Goal: Information Seeking & Learning: Learn about a topic

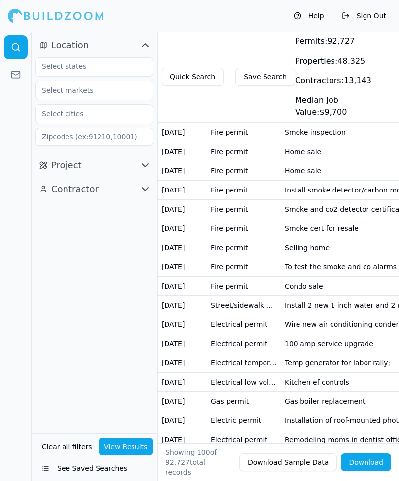
click at [82, 49] on span "Location" at bounding box center [69, 45] width 37 height 14
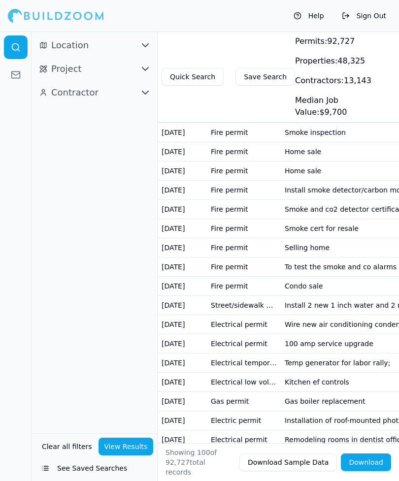
click at [135, 37] on button "Location" at bounding box center [94, 45] width 118 height 16
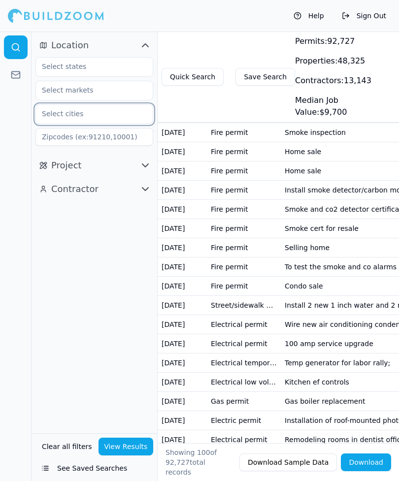
click at [94, 118] on input "text" at bounding box center [88, 114] width 104 height 18
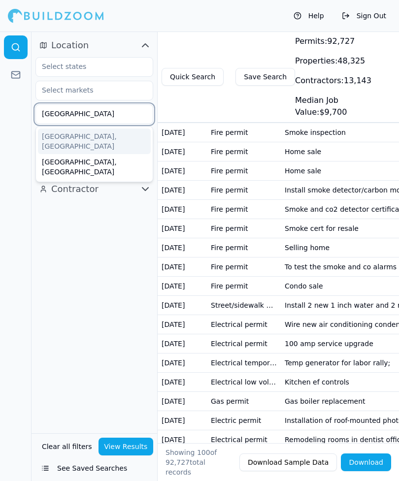
type input "West Bridgewater"
click at [69, 137] on div "West Bridgewater, MA" at bounding box center [94, 141] width 113 height 26
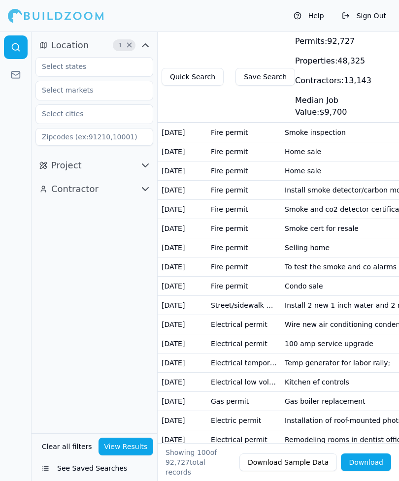
click at [69, 239] on div "Location 1 × Project Contractor" at bounding box center [95, 233] width 126 height 402
click at [63, 112] on input "text" at bounding box center [88, 114] width 104 height 18
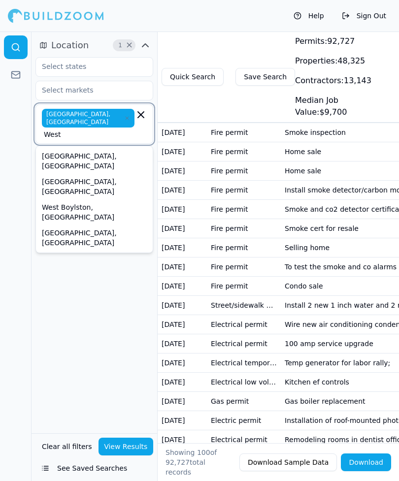
type input "West"
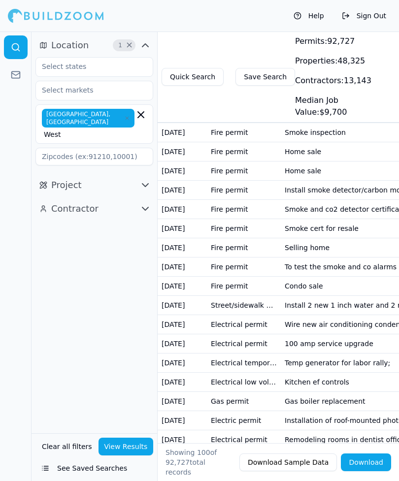
click at [99, 222] on div "Location 1 × West Bridgewater, MA West Project Contractor" at bounding box center [95, 233] width 126 height 402
click at [124, 177] on button "Project" at bounding box center [94, 185] width 118 height 16
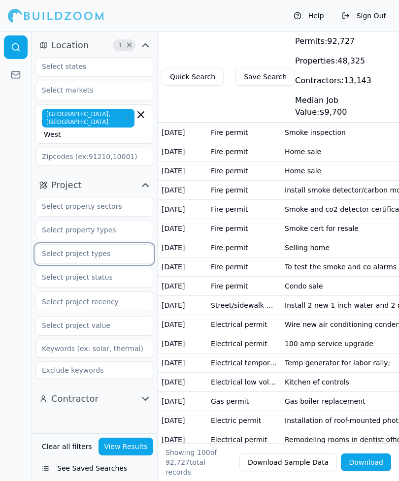
click at [62, 245] on input "text" at bounding box center [88, 254] width 104 height 18
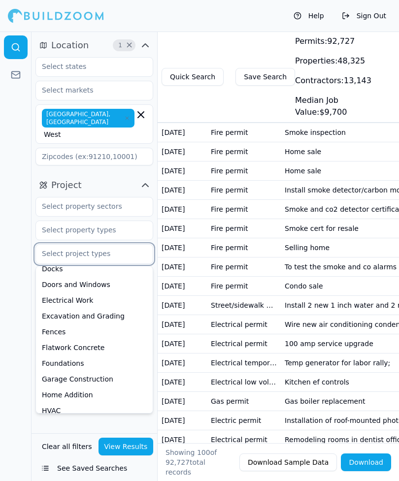
scroll to position [88, 0]
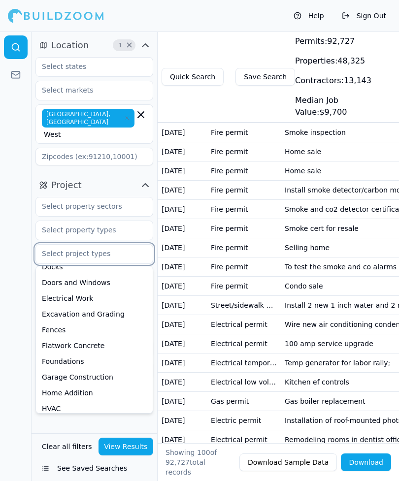
click at [60, 290] on div "Electrical Work" at bounding box center [94, 298] width 113 height 16
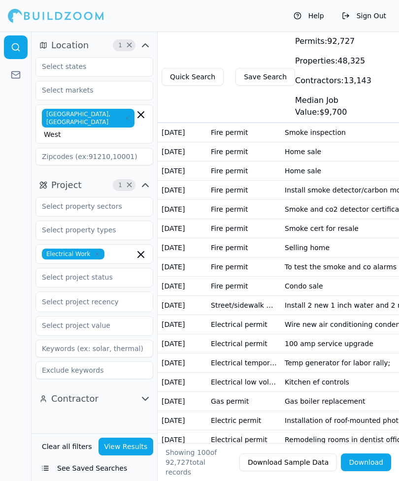
click at [21, 261] on div at bounding box center [16, 256] width 32 height 449
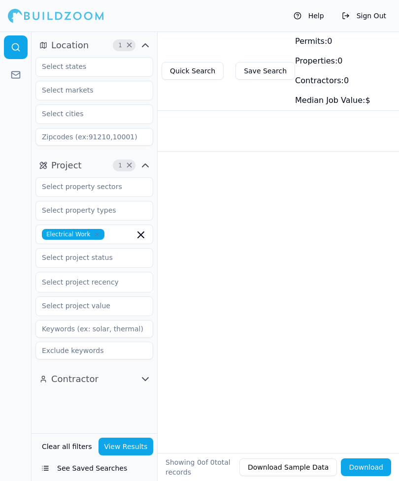
click at [307, 235] on div "Date Permit Label Description Status Location Project Tags No results." at bounding box center [278, 254] width 241 height 340
click at [107, 110] on input "text" at bounding box center [88, 114] width 104 height 18
click at [196, 251] on div "Date Permit Label Description Status Location Project Tags No results." at bounding box center [278, 254] width 241 height 340
click at [94, 114] on input "text" at bounding box center [88, 114] width 104 height 18
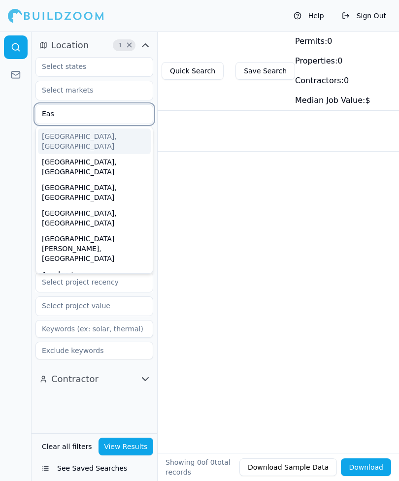
type input "East"
click at [69, 154] on div "East Bridgewater, MA" at bounding box center [94, 167] width 113 height 26
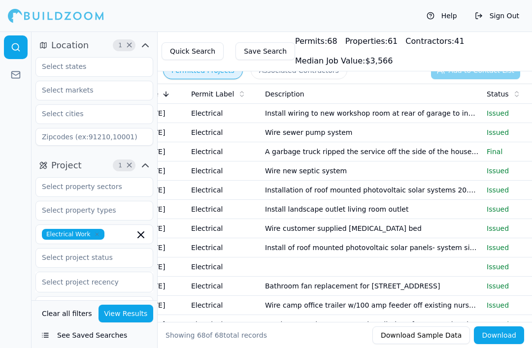
scroll to position [0, 20]
click at [295, 115] on td "Install wiring to new workshop room at rear of garage to include sub panel wall…" at bounding box center [371, 113] width 222 height 19
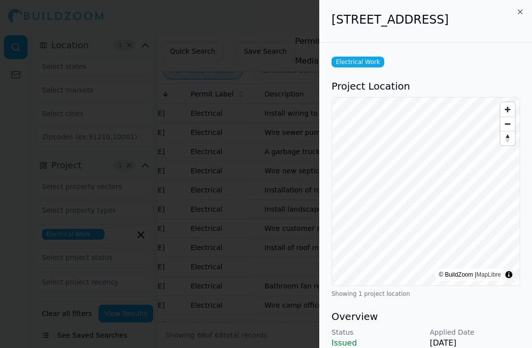
scroll to position [0, 0]
click at [398, 13] on icon "button" at bounding box center [520, 12] width 8 height 8
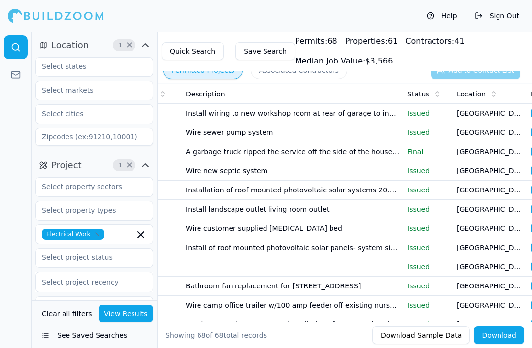
scroll to position [0, 98]
click at [227, 137] on td "Wire sewer pump system" at bounding box center [293, 132] width 222 height 19
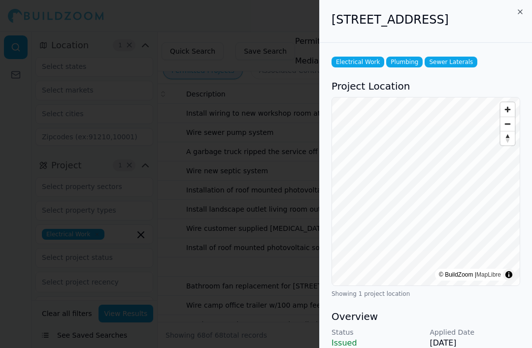
scroll to position [0, 0]
click at [398, 13] on icon "button" at bounding box center [520, 12] width 8 height 8
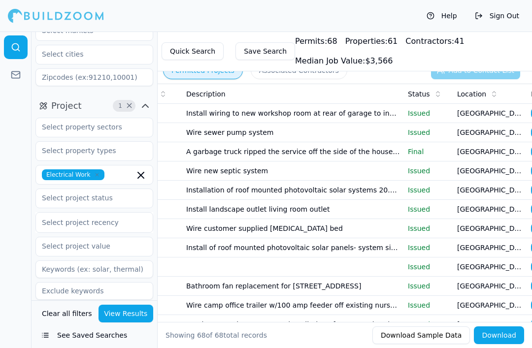
scroll to position [59, 0]
click at [65, 197] on input "text" at bounding box center [88, 199] width 104 height 18
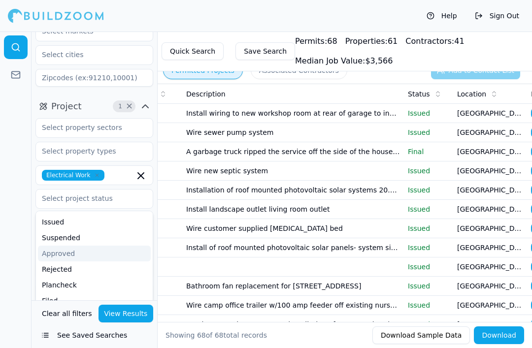
click at [398, 212] on td "East Bridgewater, MA" at bounding box center [490, 209] width 74 height 19
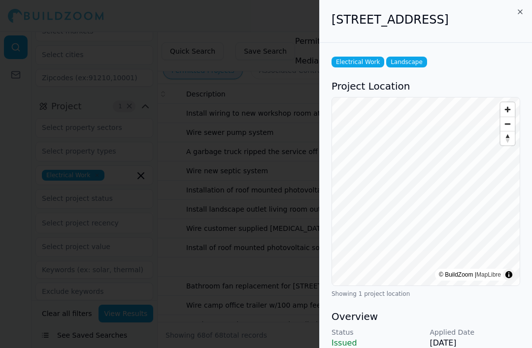
click at [398, 13] on icon "button" at bounding box center [520, 12] width 8 height 8
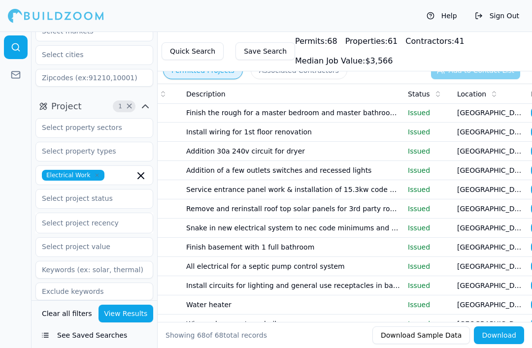
scroll to position [811, 0]
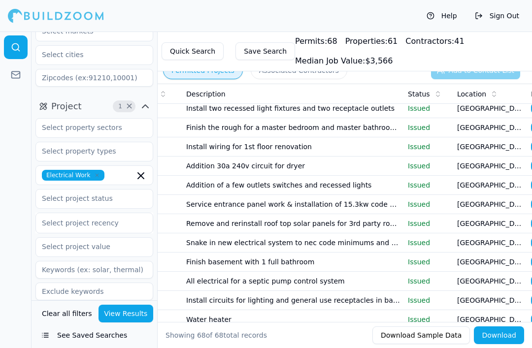
click at [398, 182] on p "Issued" at bounding box center [428, 185] width 41 height 10
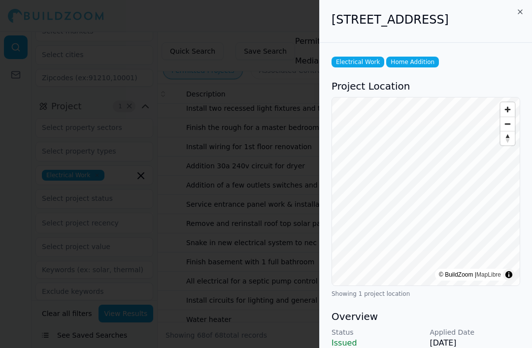
scroll to position [0, 0]
click at [398, 11] on icon "button" at bounding box center [520, 12] width 8 height 8
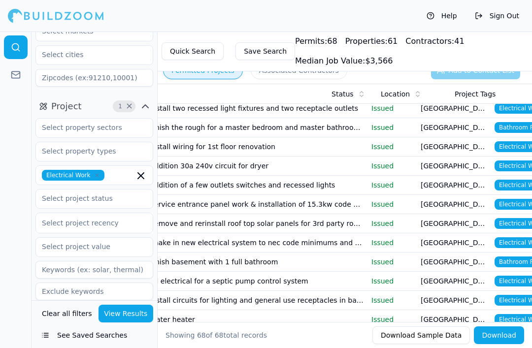
scroll to position [0, 131]
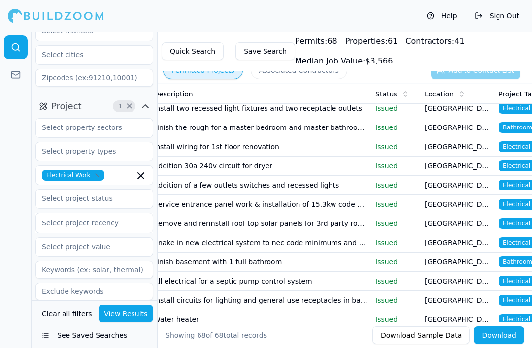
click at [317, 224] on td "Remove and rerinstall roof top solar panels for 3rd party roof repairs" at bounding box center [261, 223] width 222 height 19
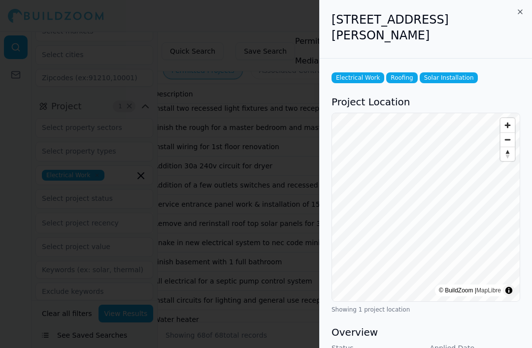
scroll to position [0, 0]
click at [398, 15] on icon "button" at bounding box center [520, 12] width 8 height 8
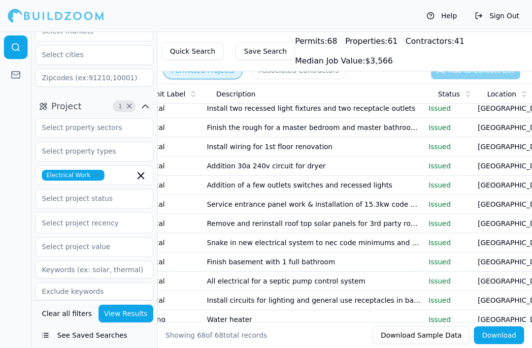
scroll to position [0, 83]
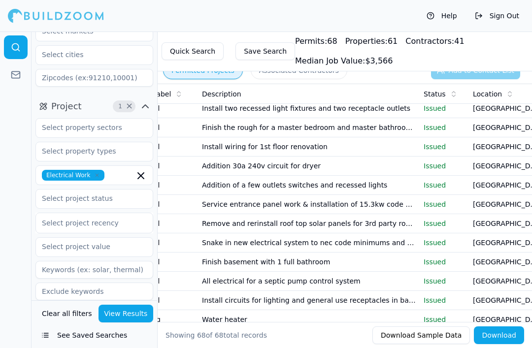
click at [398, 15] on button "Help" at bounding box center [441, 16] width 40 height 16
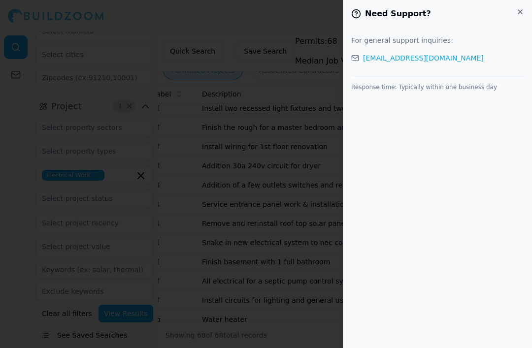
click at [398, 17] on h2 "Need Support?" at bounding box center [437, 14] width 173 height 12
click at [398, 15] on icon "button" at bounding box center [520, 12] width 8 height 8
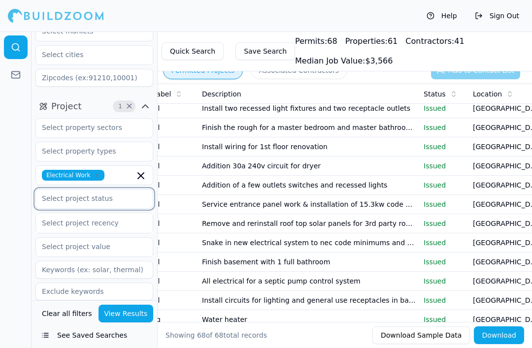
click at [71, 198] on input "text" at bounding box center [88, 199] width 104 height 18
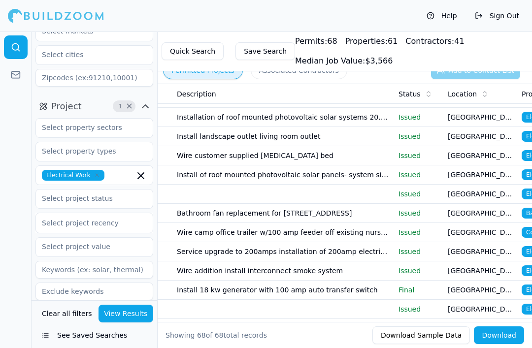
scroll to position [75, 0]
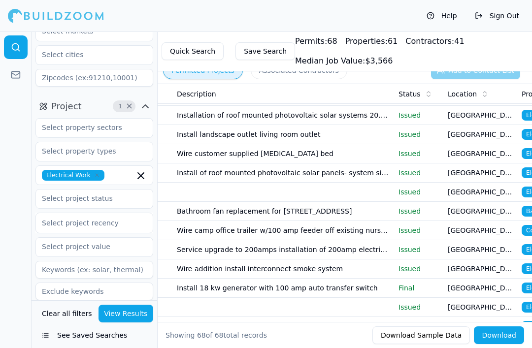
click at [350, 286] on td "Install 18 kw generator with 100 amp auto transfer switch" at bounding box center [284, 288] width 222 height 19
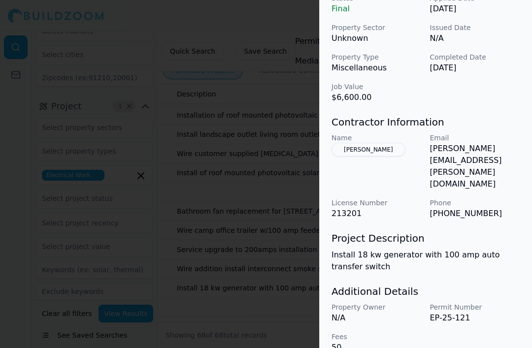
scroll to position [334, 0]
click at [338, 15] on p "Final" at bounding box center [376, 9] width 91 height 12
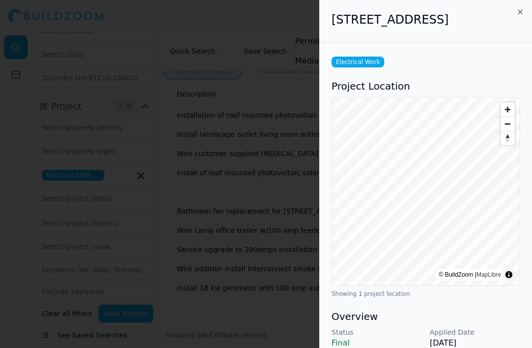
scroll to position [0, 40]
click at [398, 11] on icon "button" at bounding box center [520, 12] width 8 height 8
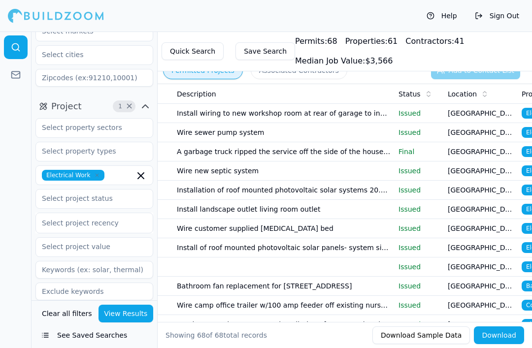
scroll to position [0, 0]
click at [73, 198] on input "text" at bounding box center [88, 199] width 104 height 18
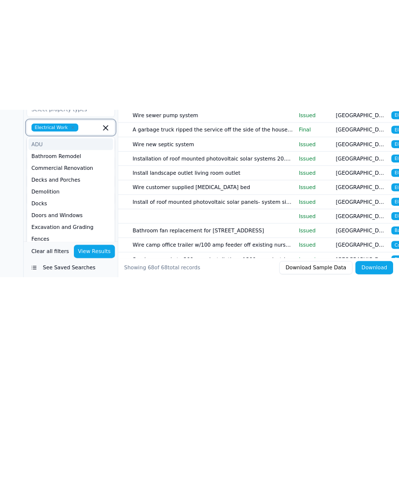
scroll to position [59, 0]
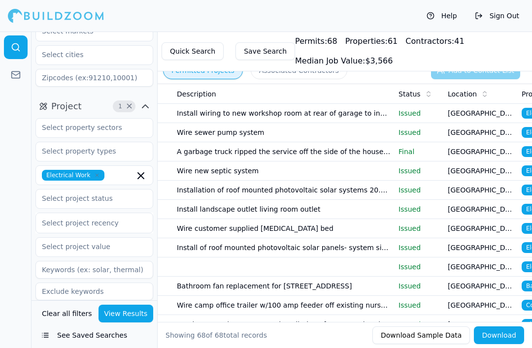
click at [20, 231] on div at bounding box center [16, 190] width 32 height 317
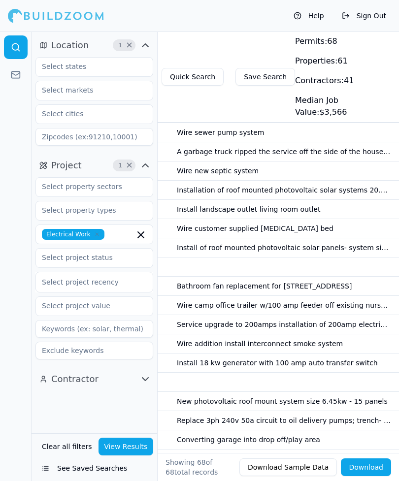
scroll to position [0, 0]
click at [63, 260] on input "text" at bounding box center [88, 258] width 104 height 18
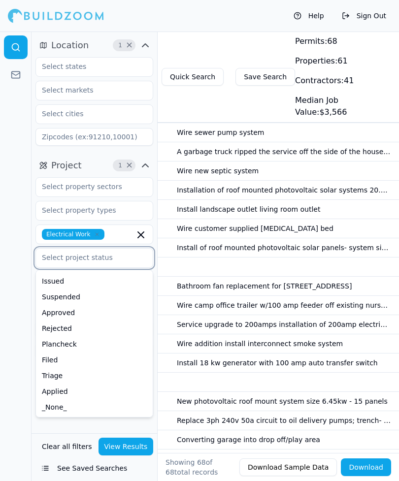
scroll to position [109, 0]
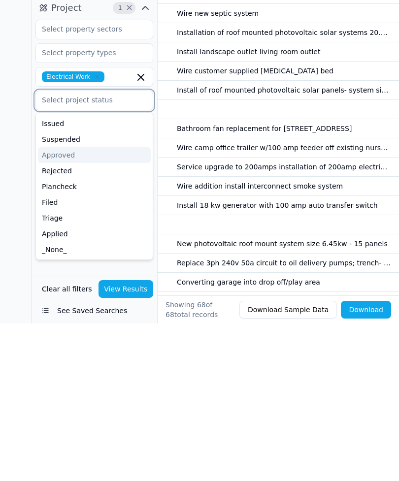
click at [50, 352] on div "Filed" at bounding box center [94, 360] width 113 height 16
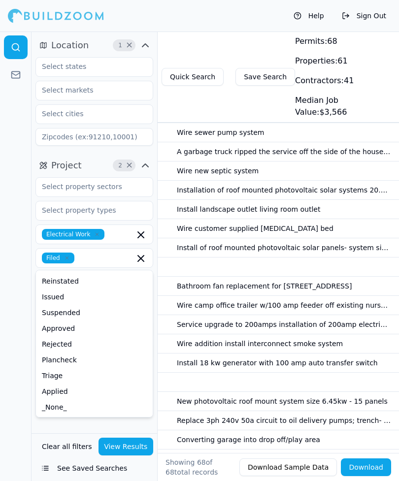
click at [20, 352] on div at bounding box center [16, 256] width 32 height 449
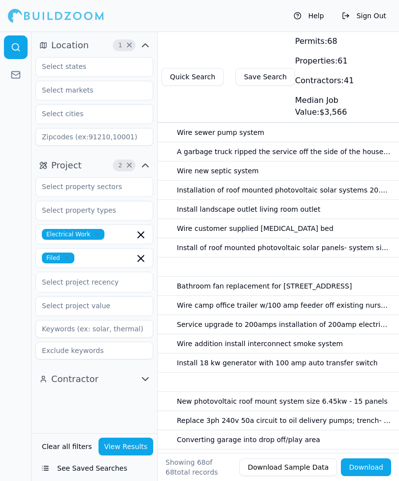
click at [114, 455] on button "View Results" at bounding box center [125, 447] width 55 height 18
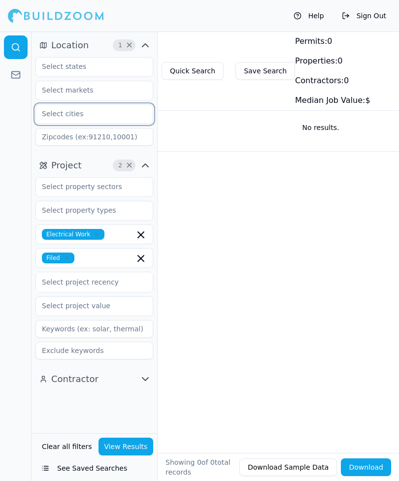
click at [63, 111] on input "text" at bounding box center [88, 114] width 104 height 18
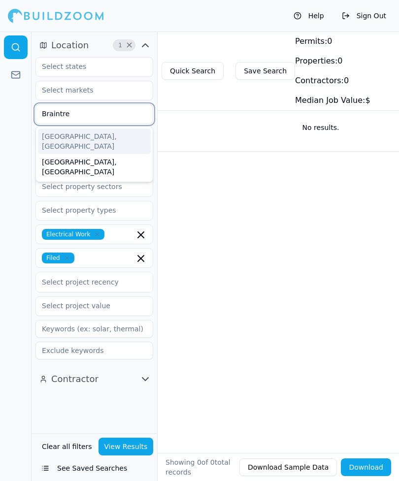
type input "Braintree"
click at [56, 133] on div "Braintree, MA" at bounding box center [94, 141] width 113 height 26
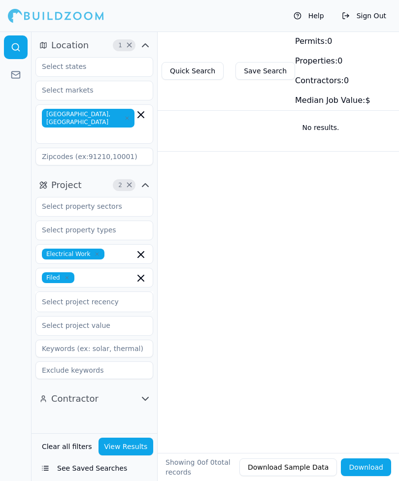
click at [112, 455] on button "View Results" at bounding box center [125, 447] width 55 height 18
click at [141, 275] on icon "button" at bounding box center [141, 278] width 6 height 6
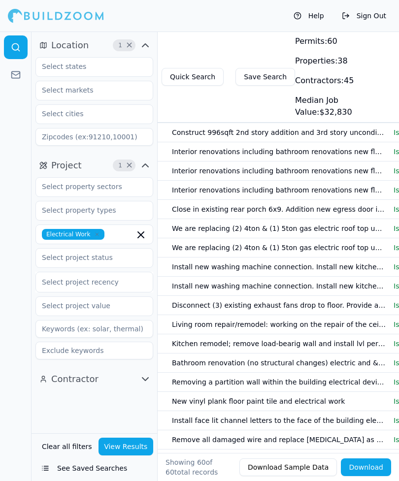
scroll to position [0, 110]
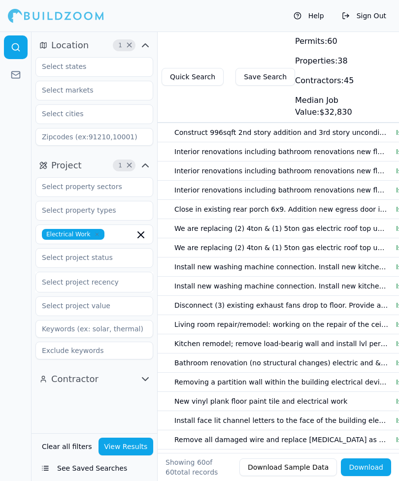
click at [358, 133] on td "Construct 996sqft 2nd story addition and 3rd story unconditioned walk up attic/…" at bounding box center [281, 132] width 222 height 19
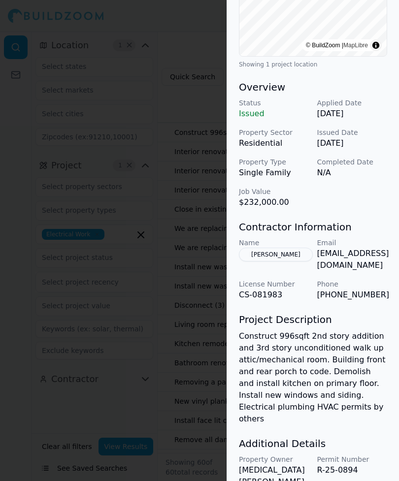
scroll to position [285, 0]
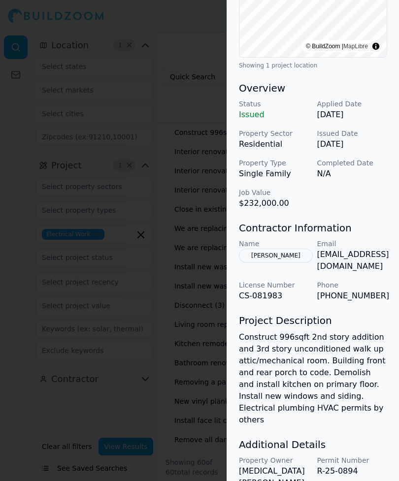
click at [296, 249] on button "James M Morrissey" at bounding box center [276, 256] width 74 height 14
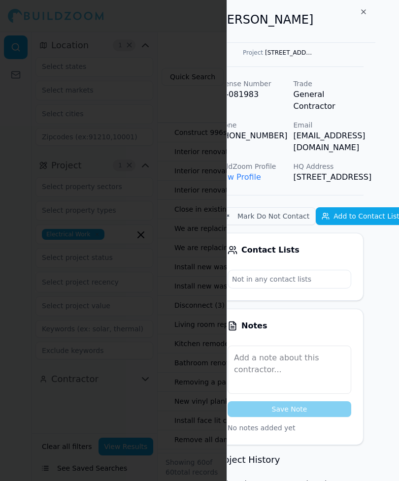
scroll to position [0, 23]
click at [363, 8] on icon "button" at bounding box center [364, 12] width 8 height 8
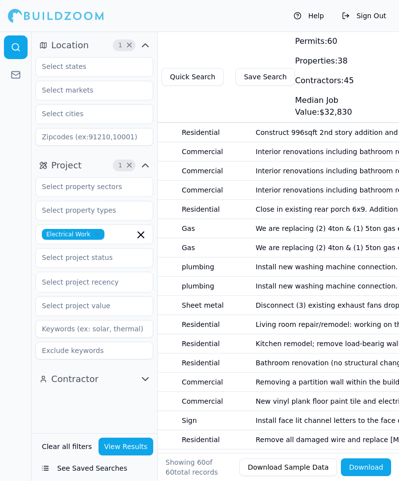
scroll to position [0, 29]
click at [272, 348] on td "Kitchen remodel; remove load-bearig wall and install lvl per engineer specs. pl…" at bounding box center [363, 343] width 222 height 19
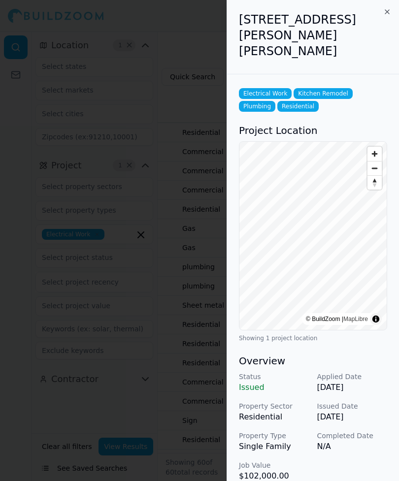
scroll to position [0, 0]
click at [393, 8] on div "74 Rita Rd, Braintree, MA, 02184" at bounding box center [313, 37] width 172 height 74
click at [385, 0] on div "74 Rita Rd, Braintree, MA, 02184" at bounding box center [313, 37] width 172 height 74
click at [389, 8] on icon "button" at bounding box center [387, 12] width 8 height 8
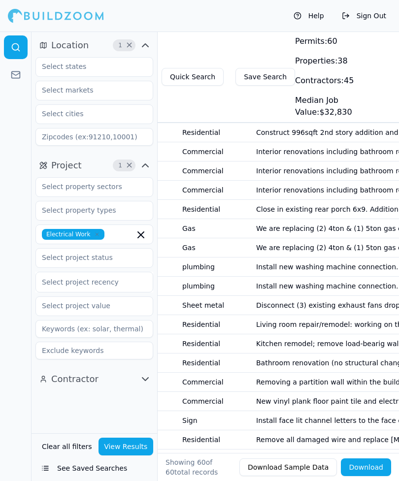
click at [8, 69] on link at bounding box center [16, 75] width 24 height 24
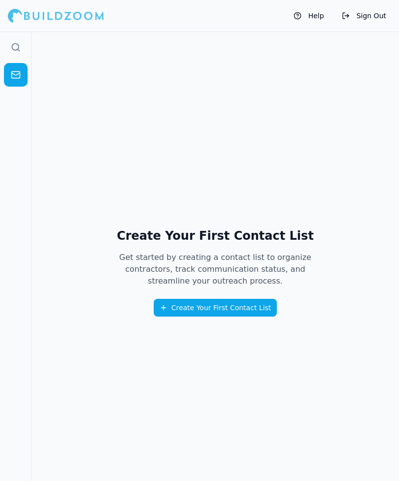
click at [166, 317] on button "Create Your First Contact List" at bounding box center [216, 308] width 124 height 18
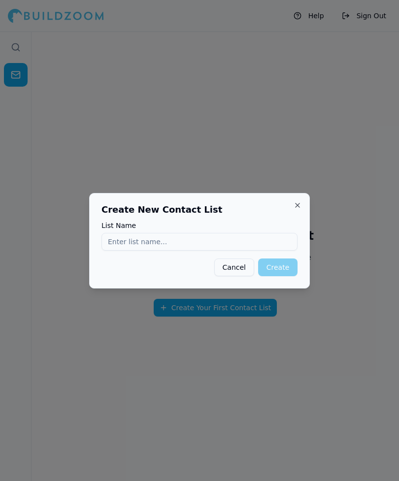
click at [294, 204] on button "Close" at bounding box center [297, 205] width 8 height 8
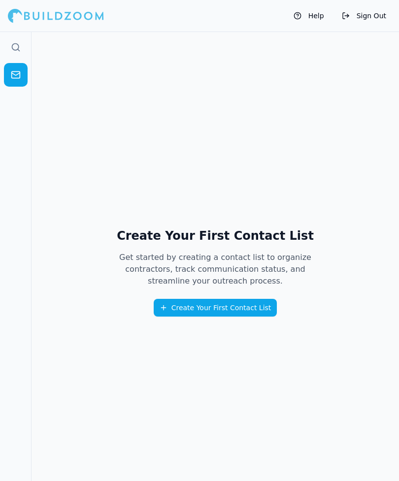
click at [14, 42] on icon at bounding box center [16, 47] width 10 height 10
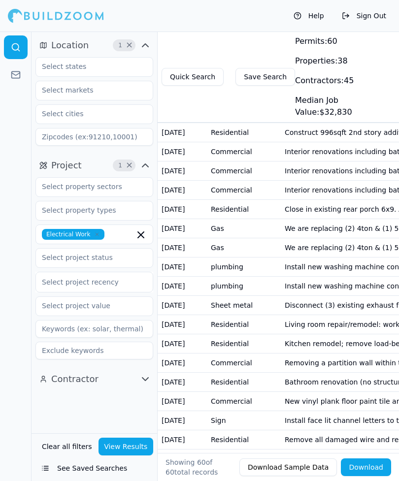
click at [263, 469] on button "Download Sample Data" at bounding box center [287, 467] width 97 height 18
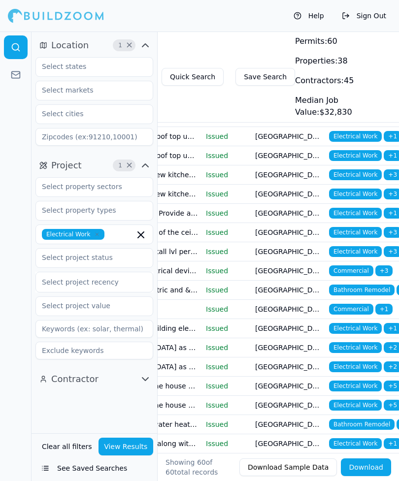
scroll to position [0, 300]
click at [107, 374] on button "Contractor" at bounding box center [94, 379] width 118 height 16
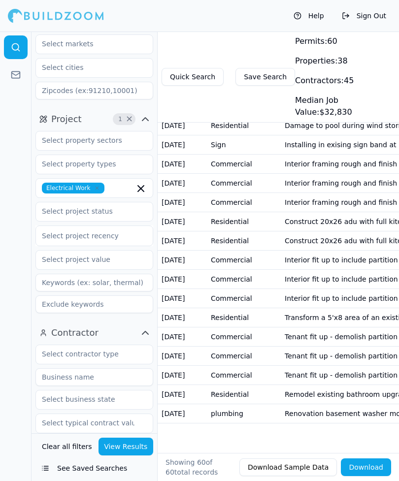
scroll to position [42, 0]
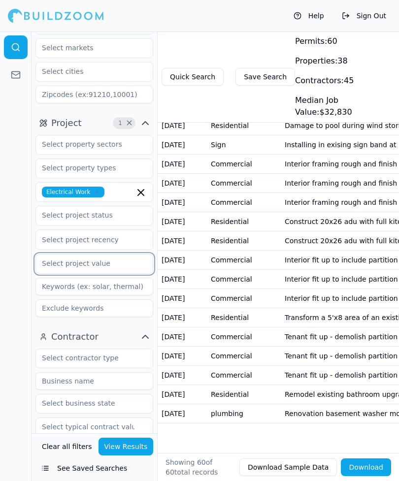
click at [54, 254] on input "text" at bounding box center [88, 263] width 104 height 18
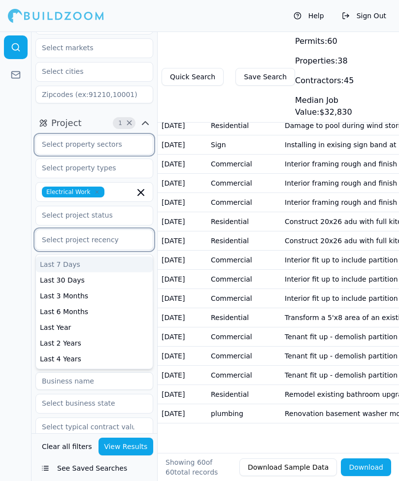
click at [55, 148] on input "text" at bounding box center [88, 144] width 104 height 18
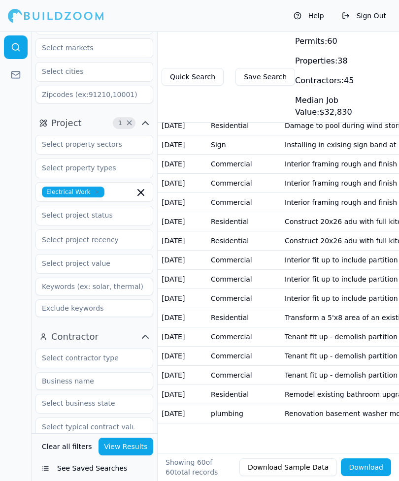
click at [22, 223] on div at bounding box center [16, 256] width 32 height 449
click at [52, 168] on input "text" at bounding box center [88, 168] width 104 height 18
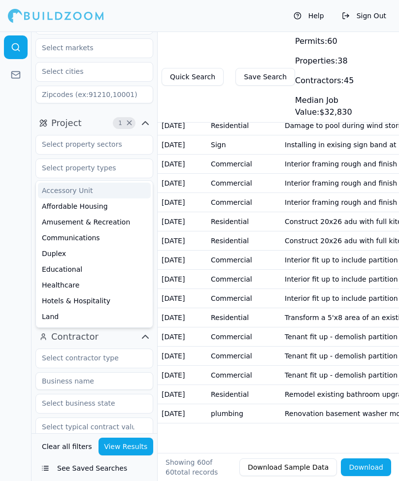
click at [7, 282] on div at bounding box center [16, 256] width 32 height 449
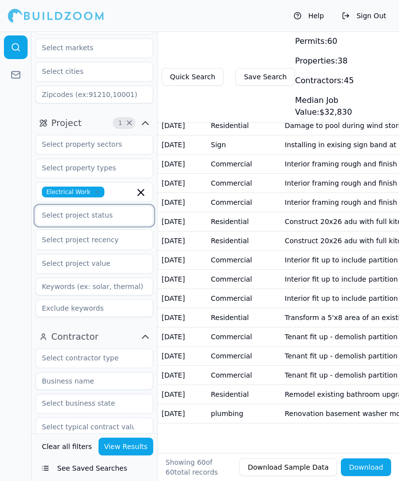
click at [60, 207] on input "text" at bounding box center [88, 215] width 104 height 18
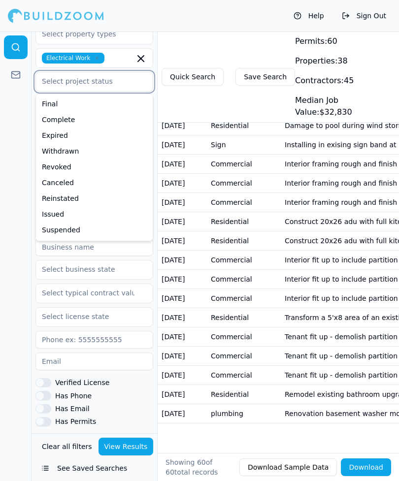
scroll to position [0, 0]
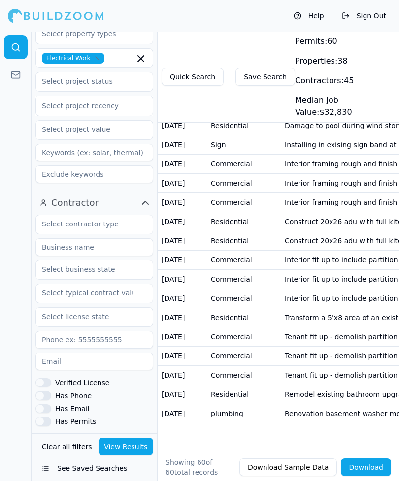
click at [23, 74] on link at bounding box center [16, 75] width 24 height 24
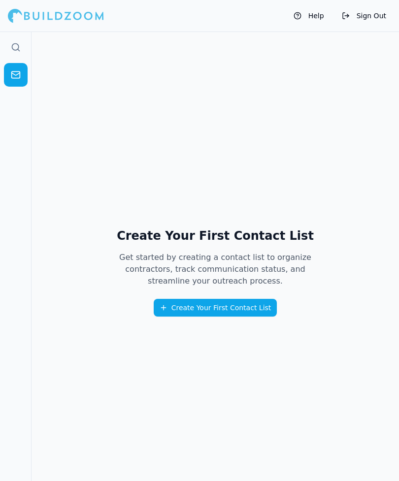
click at [254, 314] on button "Create Your First Contact List" at bounding box center [216, 308] width 124 height 18
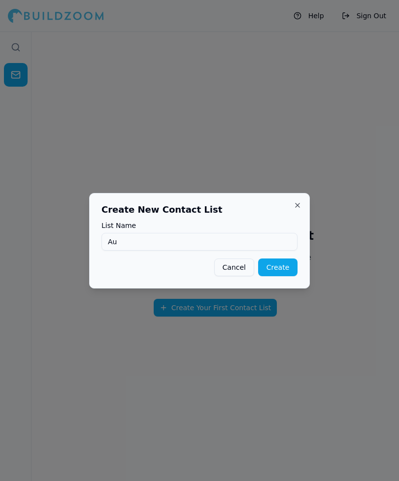
type input "A"
type input "M"
click at [292, 198] on div "Create New Contact List List Name Cancel Create Close" at bounding box center [199, 240] width 221 height 95
click at [293, 211] on h2 "Create New Contact List" at bounding box center [199, 209] width 196 height 9
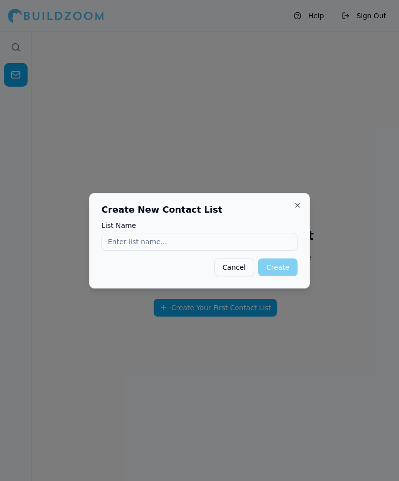
click at [299, 204] on button "Close" at bounding box center [297, 205] width 8 height 8
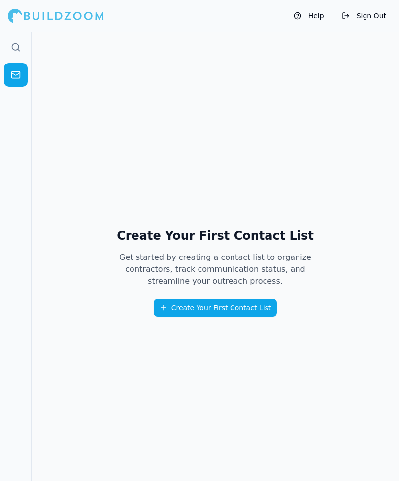
click at [232, 263] on div "Create Your First Contact List Get started by creating a contact list to organi…" at bounding box center [215, 272] width 221 height 89
click at [8, 44] on link at bounding box center [16, 47] width 24 height 24
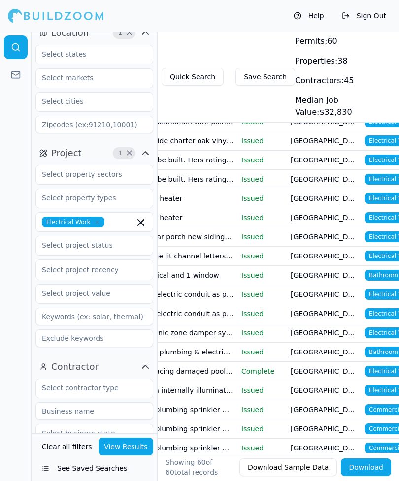
scroll to position [587, 0]
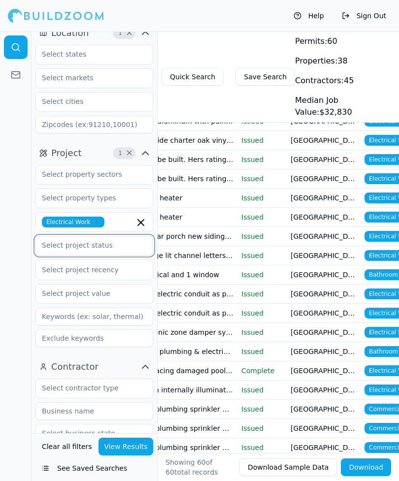
click at [60, 245] on input "text" at bounding box center [88, 245] width 104 height 18
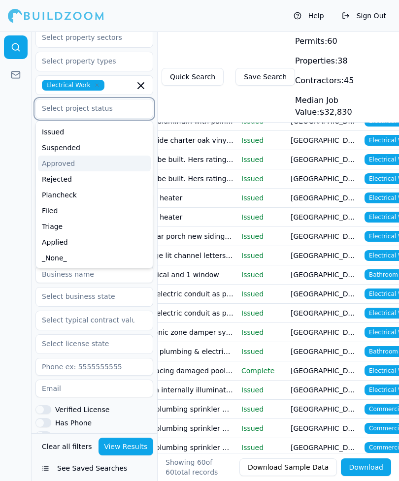
scroll to position [139, 0]
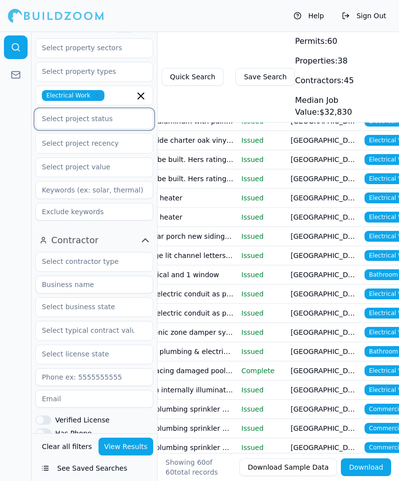
click at [55, 118] on input "text" at bounding box center [88, 119] width 104 height 18
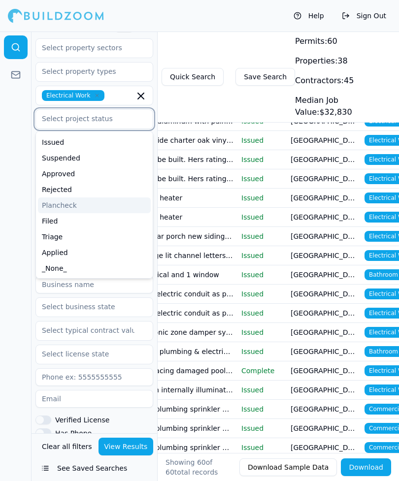
scroll to position [109, 0]
click at [52, 252] on div "Applied" at bounding box center [94, 253] width 113 height 16
